Goal: Information Seeking & Learning: Understand process/instructions

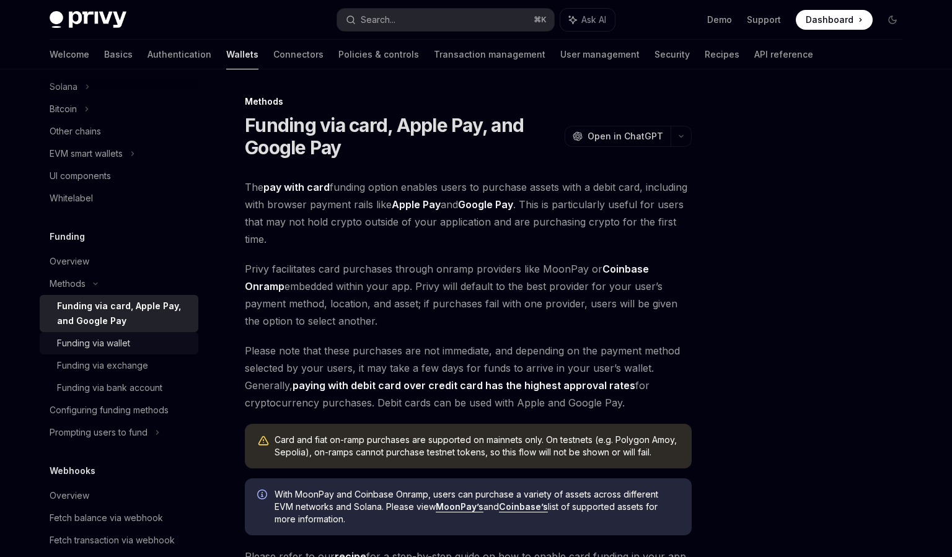
click at [128, 340] on div "Funding via wallet" at bounding box center [93, 343] width 73 height 15
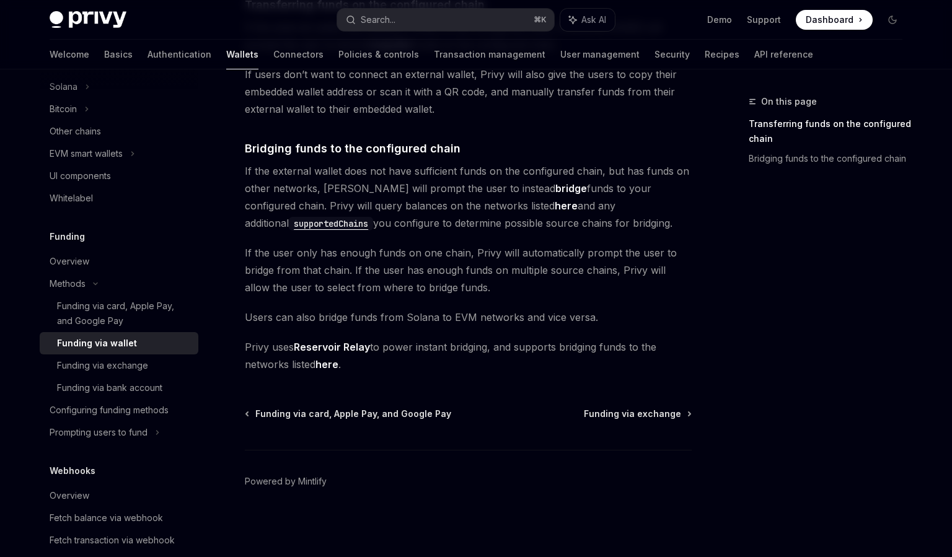
scroll to position [336, 0]
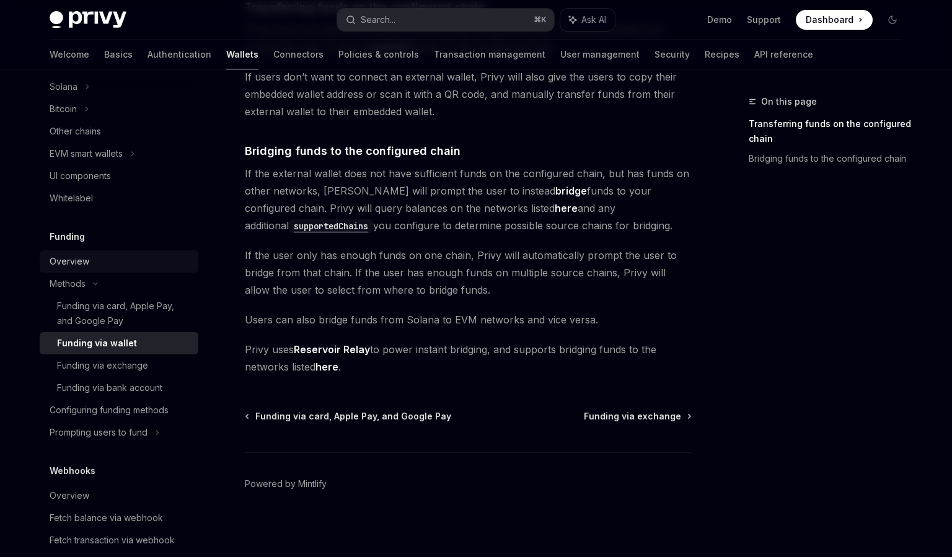
click at [85, 263] on div "Overview" at bounding box center [70, 261] width 40 height 15
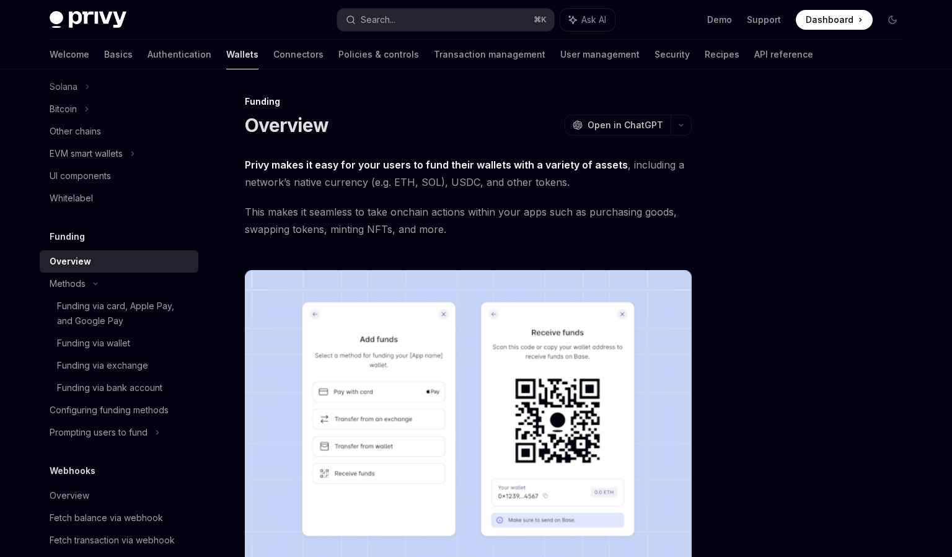
scroll to position [437, 0]
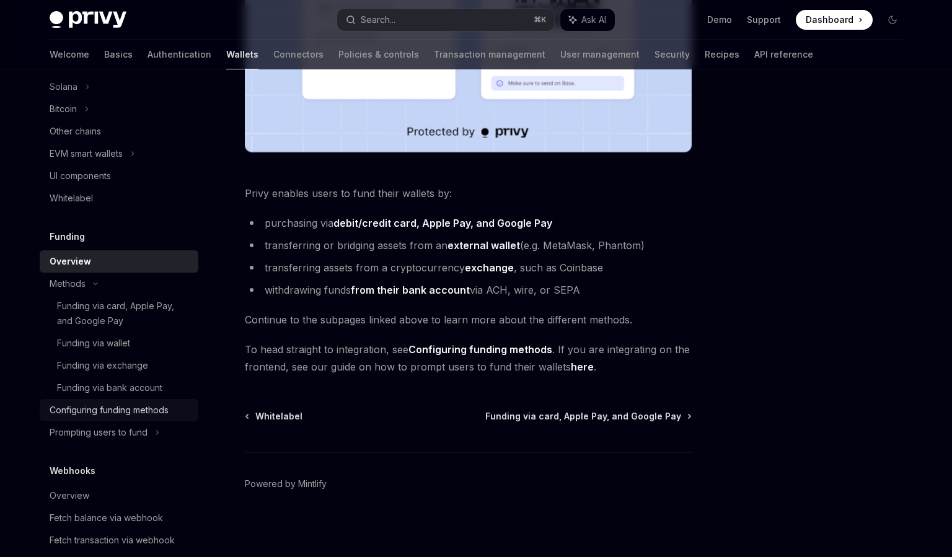
click at [112, 410] on div "Configuring funding methods" at bounding box center [109, 410] width 119 height 15
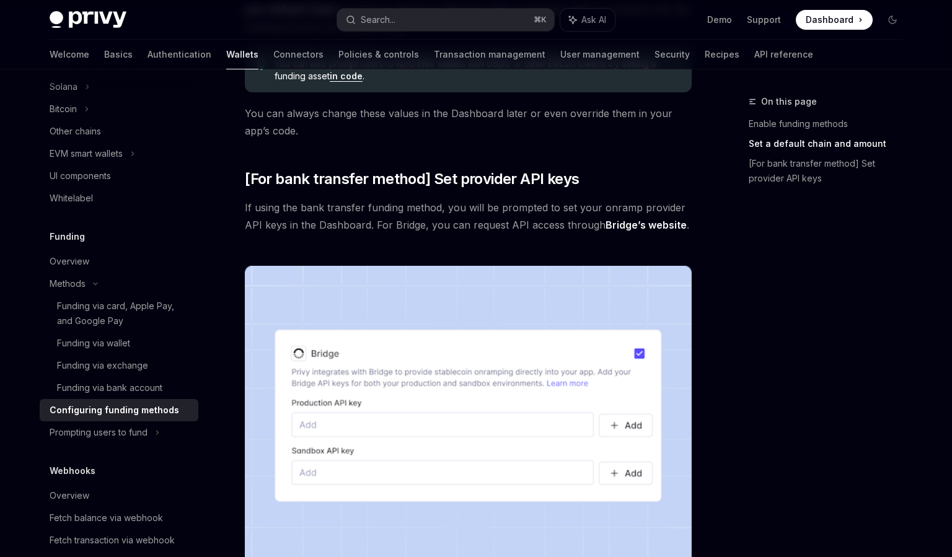
scroll to position [1220, 0]
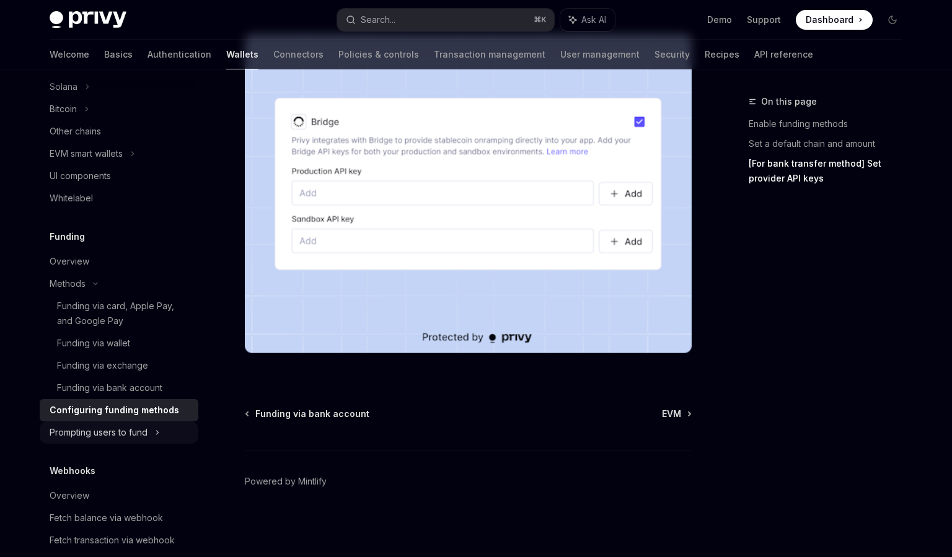
click at [124, 436] on div "Prompting users to fund" at bounding box center [99, 432] width 98 height 15
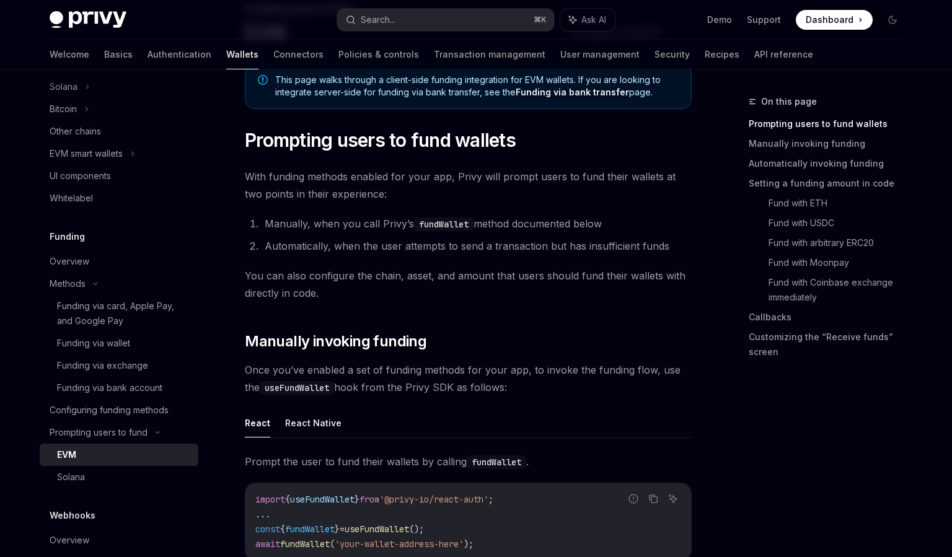
scroll to position [338, 0]
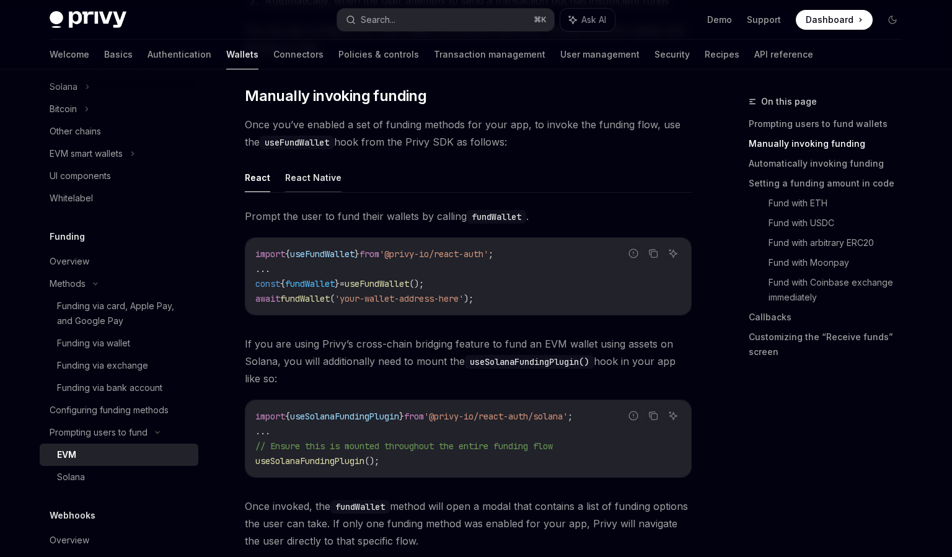
click at [302, 180] on button "React Native" at bounding box center [313, 177] width 56 height 29
type textarea "*"
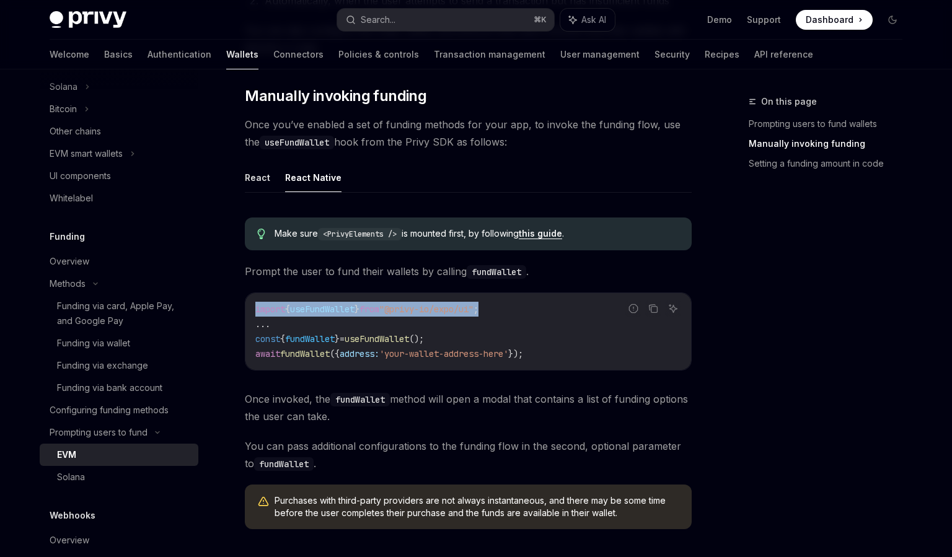
drag, startPoint x: 531, startPoint y: 309, endPoint x: 257, endPoint y: 307, distance: 274.5
click at [257, 307] on code "import { useFundWallet } from "@privy-io/expo/ui" ; ... const { fundWallet } = …" at bounding box center [468, 331] width 426 height 59
copy span "import { useFundWallet } from "@privy-io/expo/ui" ;"
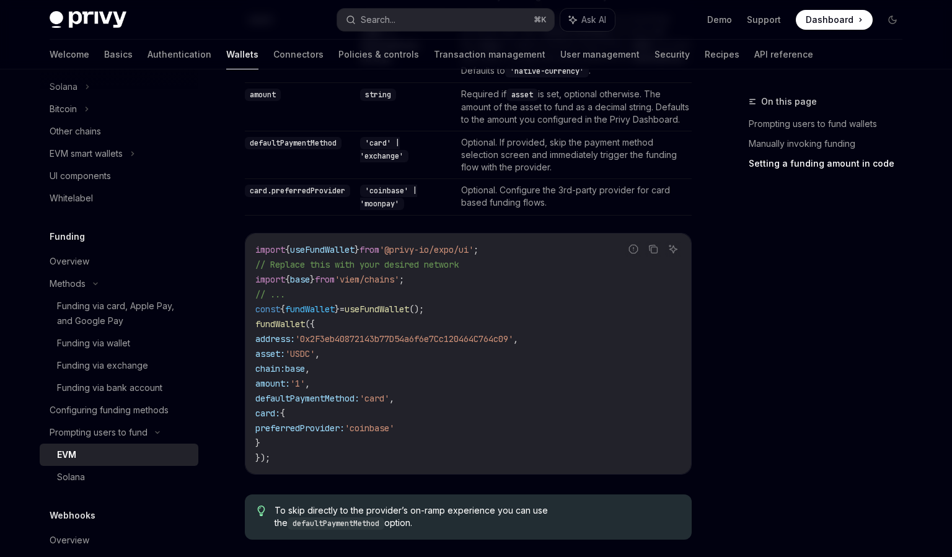
scroll to position [1106, 0]
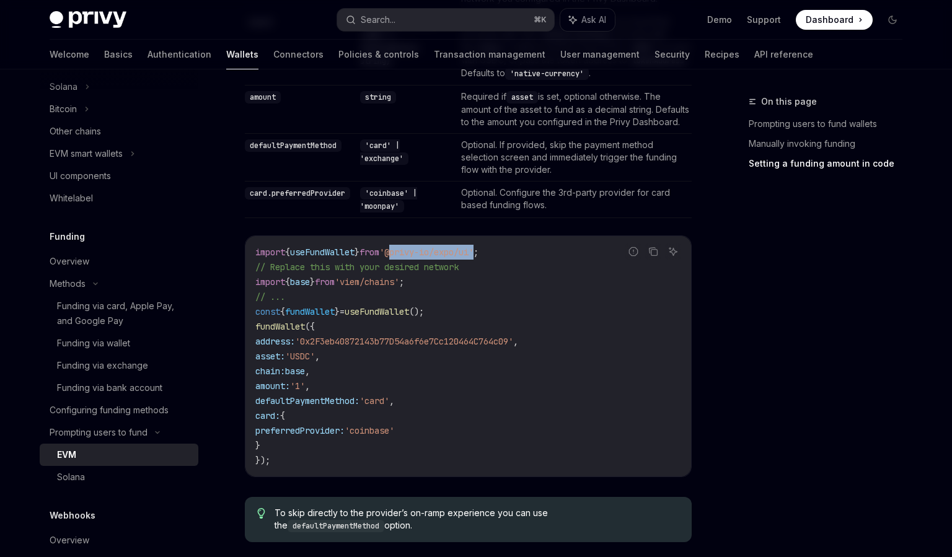
drag, startPoint x: 418, startPoint y: 253, endPoint x: 497, endPoint y: 256, distance: 79.4
click at [473, 256] on span "'@privy-io/expo/ui'" at bounding box center [426, 252] width 94 height 11
copy span "@privy-io/expo/ui"
click at [420, 17] on button "Search... ⌘ K" at bounding box center [445, 20] width 217 height 22
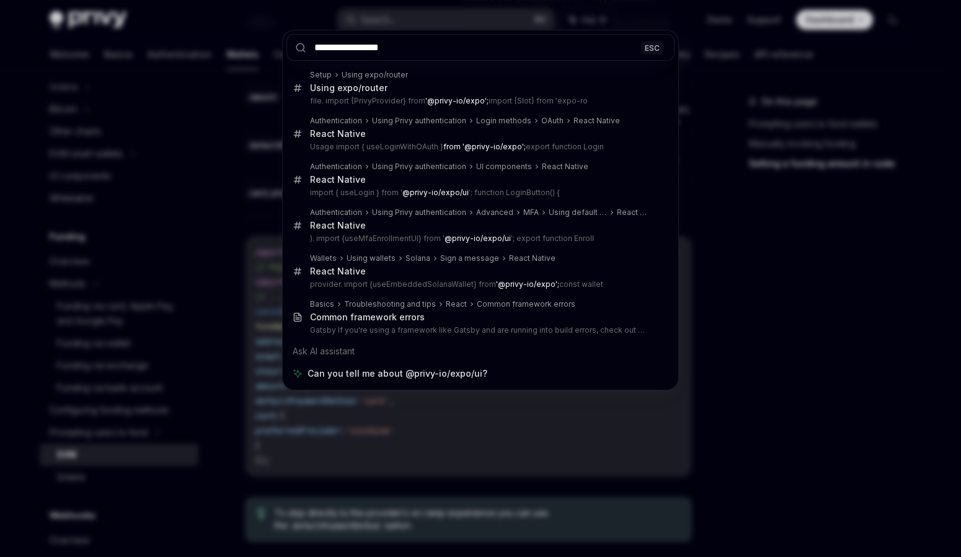
type input "**********"
click at [761, 277] on div "**********" at bounding box center [480, 278] width 961 height 557
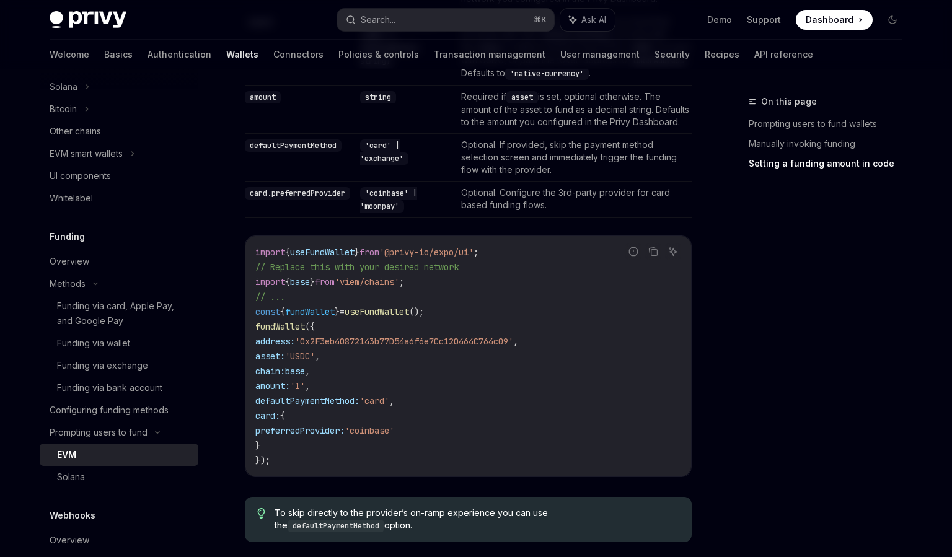
click at [359, 407] on span "defaultPaymentMethod:" at bounding box center [307, 400] width 104 height 11
drag, startPoint x: 274, startPoint y: 446, endPoint x: 265, endPoint y: 421, distance: 26.3
click at [265, 421] on code "import { useFundWallet } from '@privy-io/expo/ui' ; // Replace this with your d…" at bounding box center [468, 356] width 426 height 223
copy code "card: { preferredProvider: 'coinbase' }"
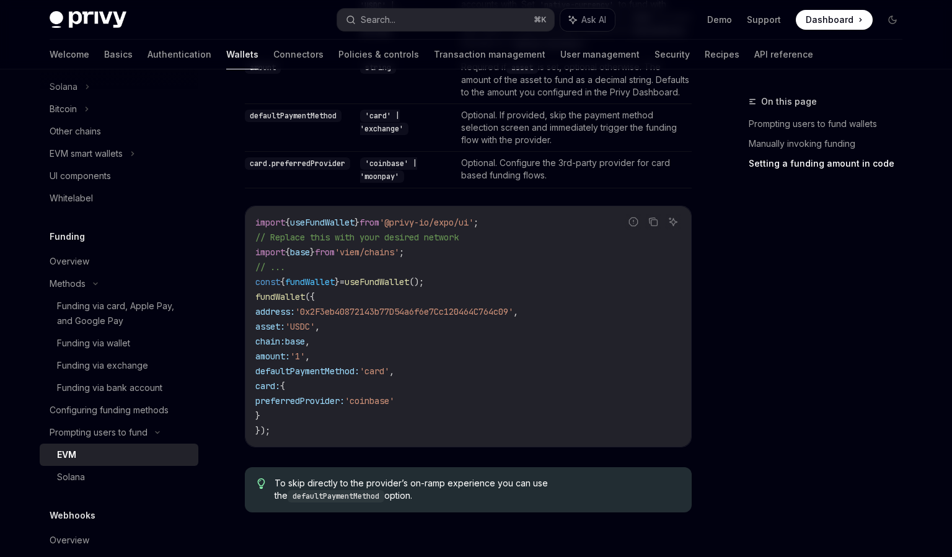
scroll to position [1285, 0]
